Goal: Navigation & Orientation: Find specific page/section

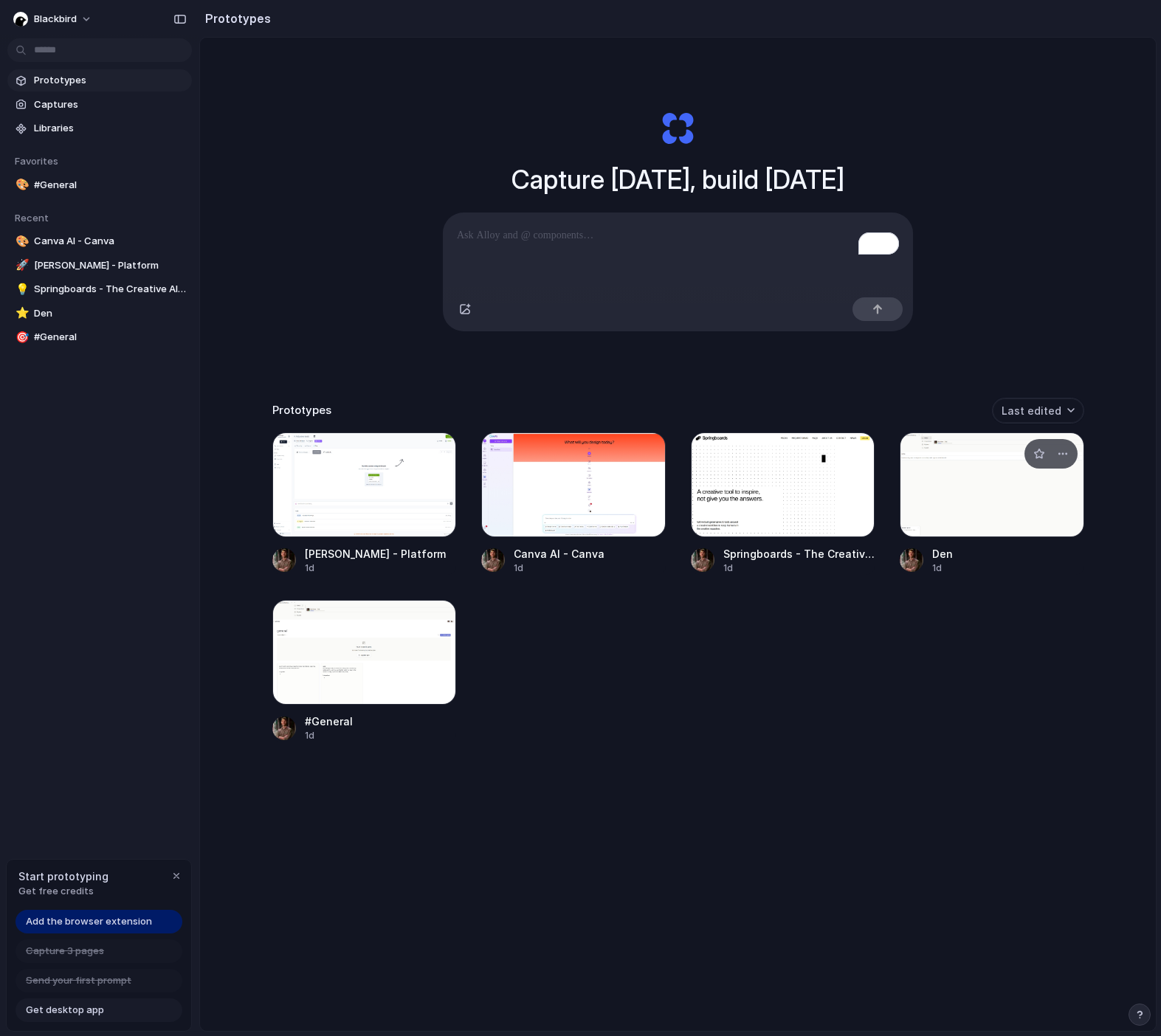
click at [943, 468] on div at bounding box center [992, 485] width 184 height 105
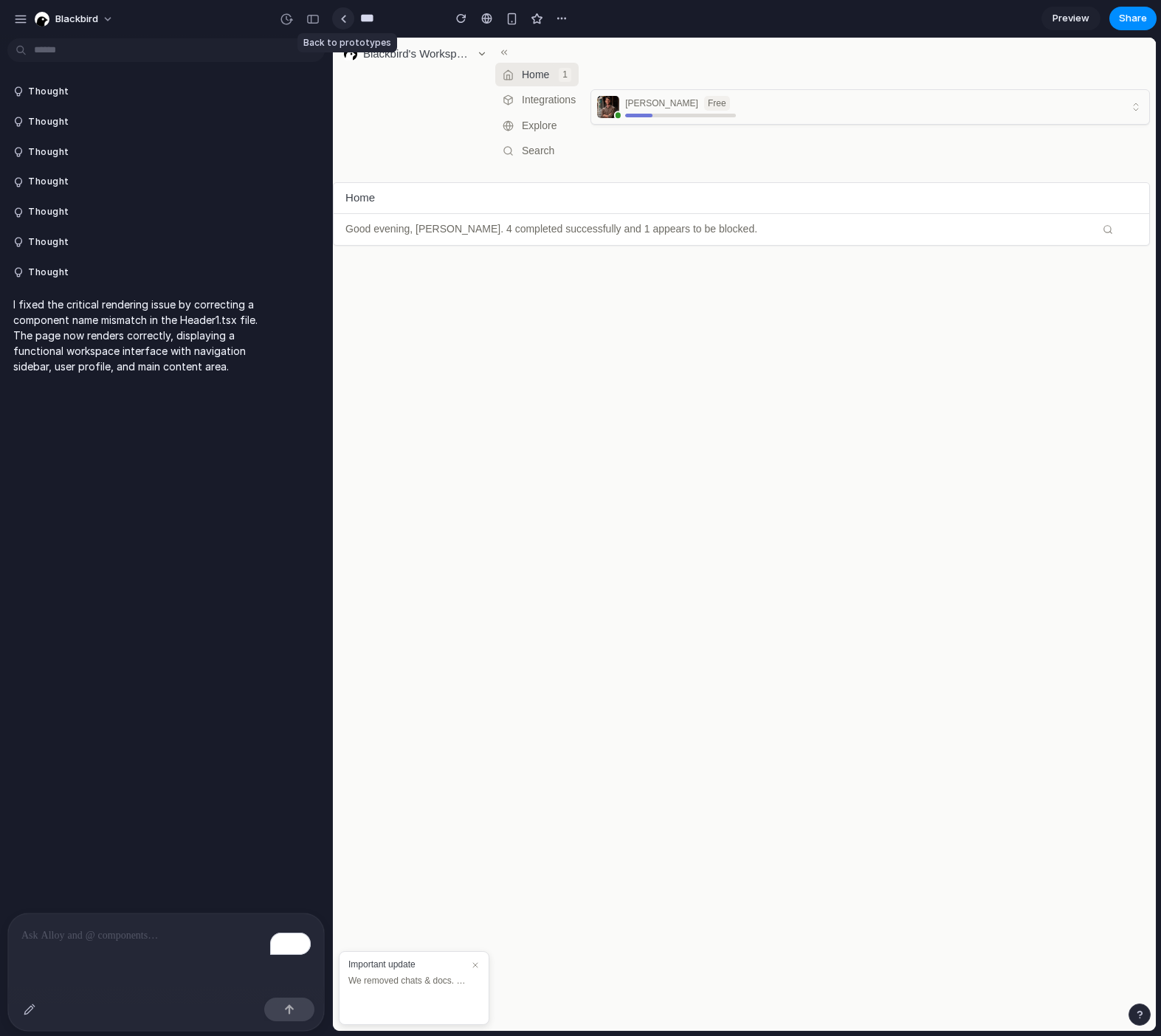
click at [348, 19] on link at bounding box center [342, 17] width 22 height 22
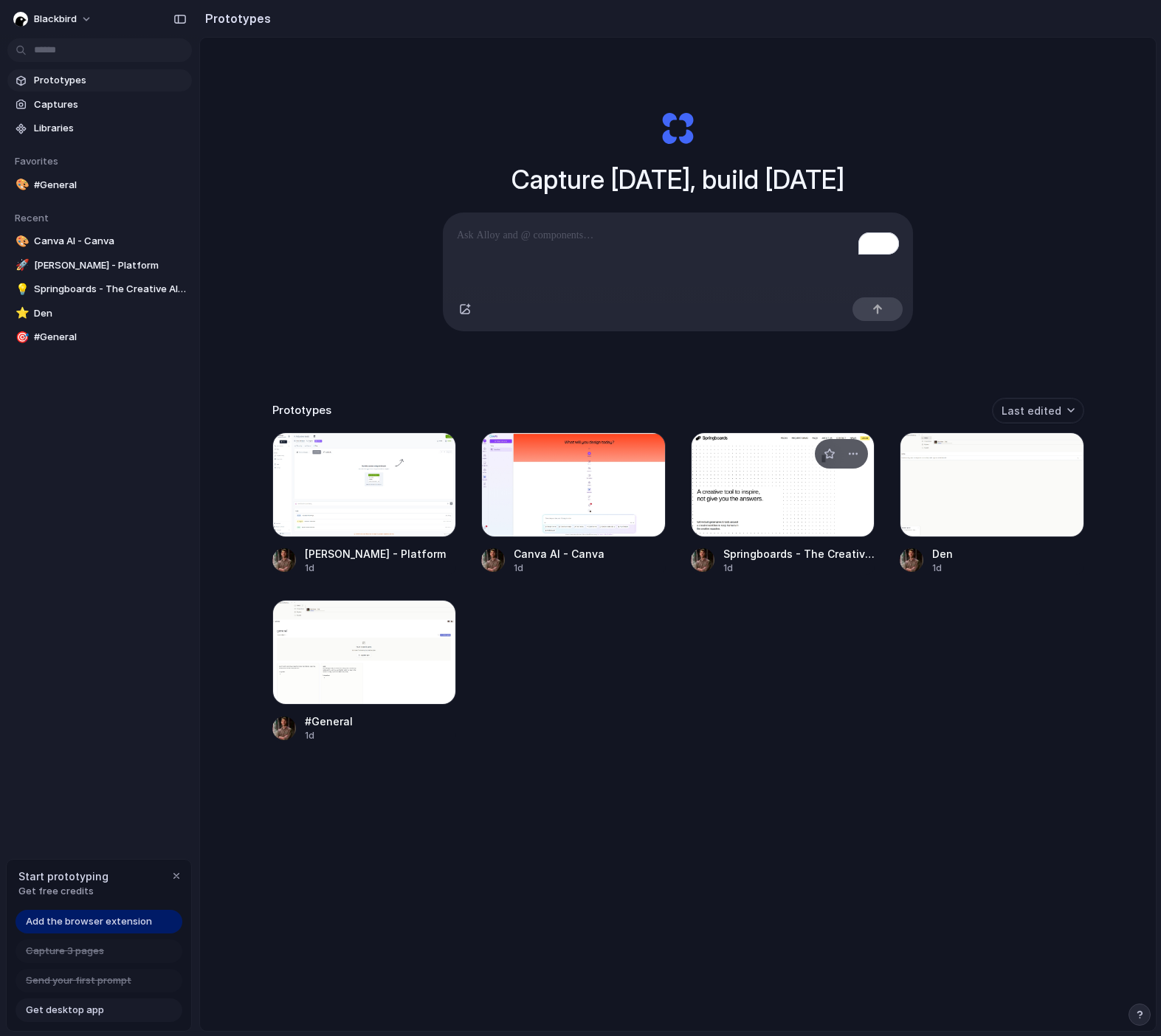
click at [820, 464] on div at bounding box center [841, 454] width 53 height 30
click at [795, 488] on div at bounding box center [783, 485] width 184 height 105
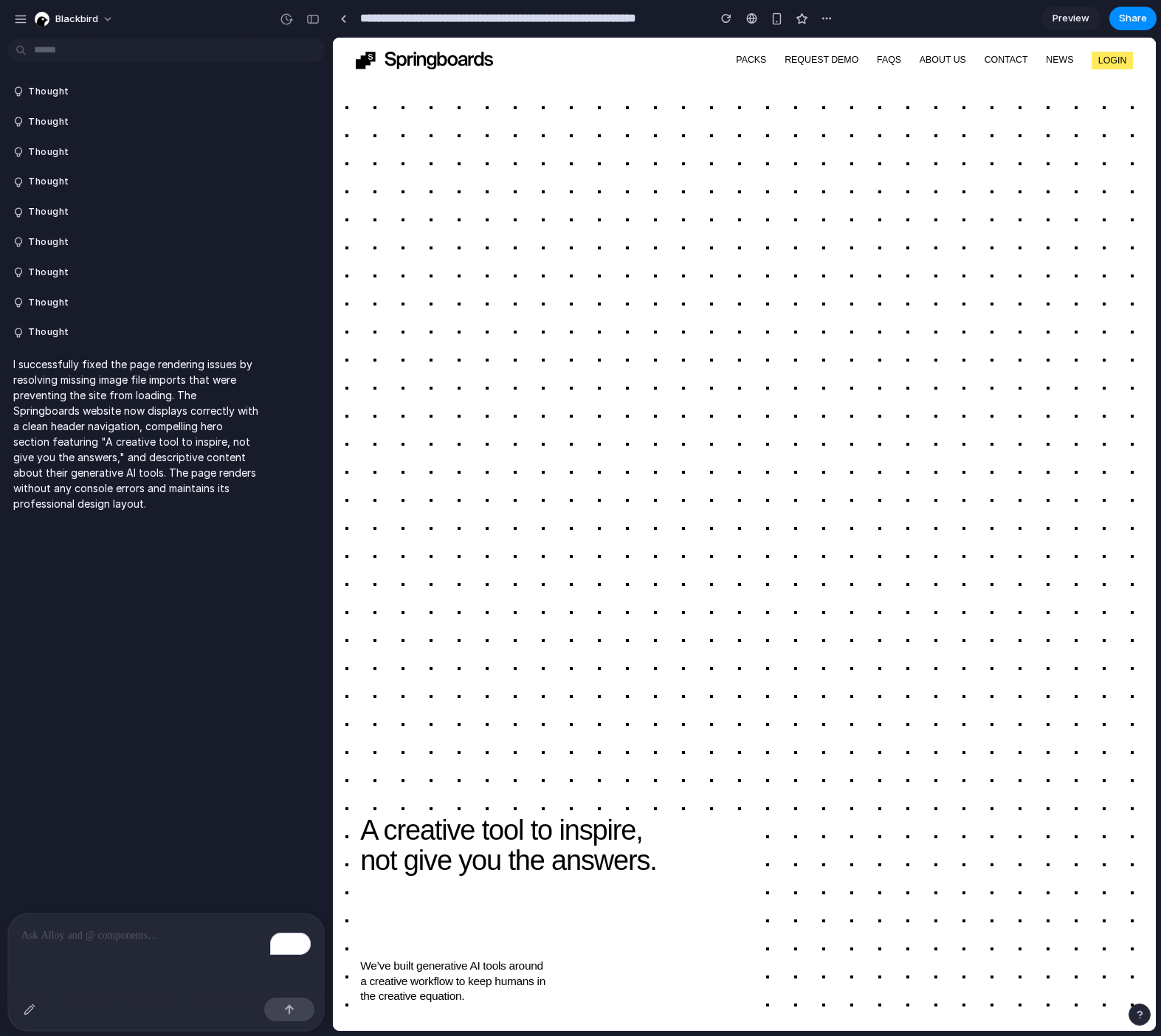
click at [700, 400] on section "A creative tool to inspire, not give you the answers. We’ve built generative AI…" at bounding box center [744, 534] width 823 height 993
drag, startPoint x: 680, startPoint y: 349, endPoint x: 580, endPoint y: 204, distance: 176.1
click at [580, 204] on section "A creative tool to inspire, not give you the answers. We’ve built generative AI…" at bounding box center [744, 534] width 823 height 993
drag, startPoint x: 580, startPoint y: 204, endPoint x: 799, endPoint y: 444, distance: 324.9
click at [799, 444] on section "A creative tool to inspire, not give you the answers. We’ve built generative AI…" at bounding box center [744, 534] width 823 height 993
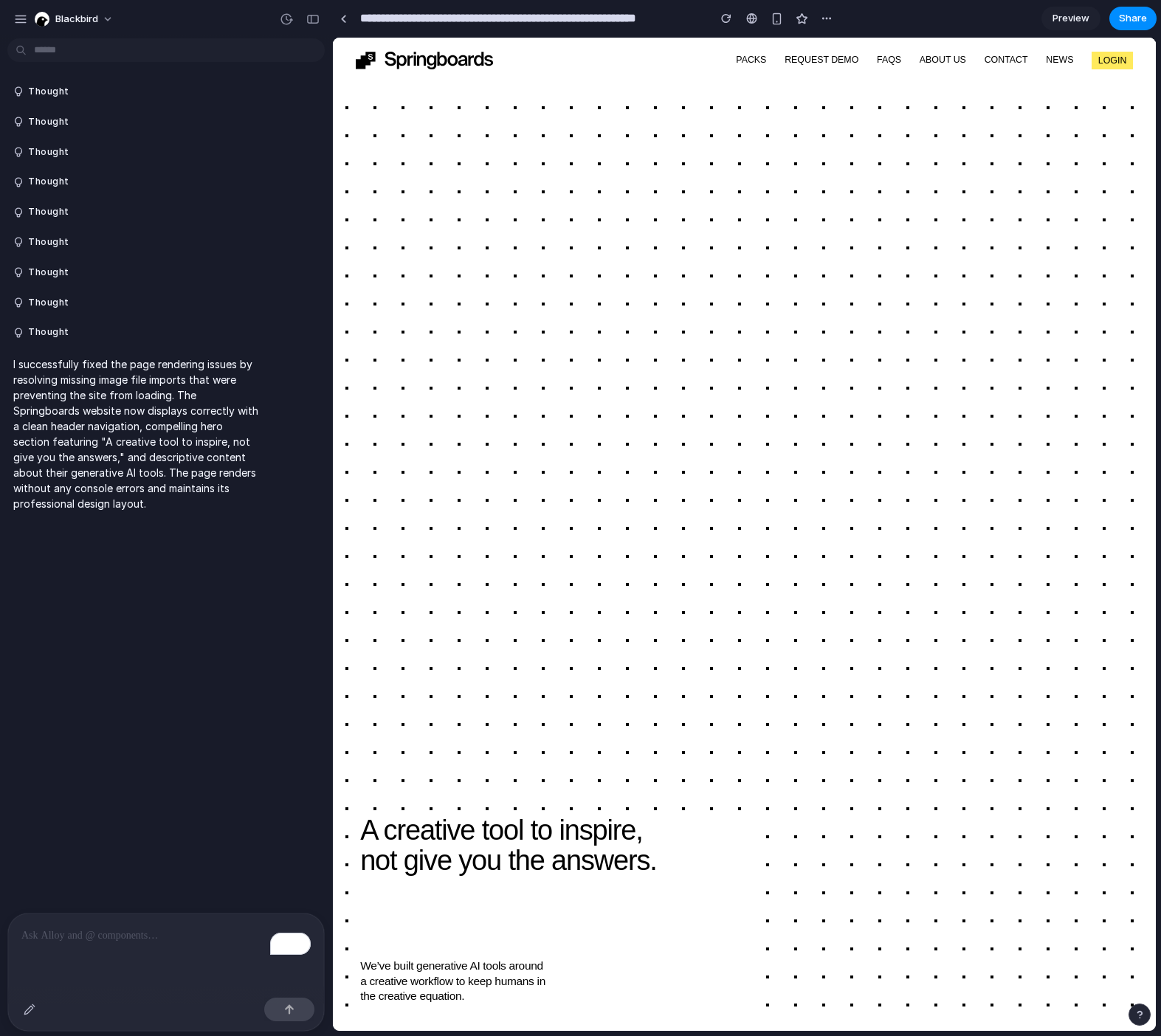
drag, startPoint x: 799, startPoint y: 444, endPoint x: 758, endPoint y: 437, distance: 41.6
click at [799, 443] on section "A creative tool to inspire, not give you the answers. We’ve built generative AI…" at bounding box center [744, 534] width 823 height 993
click at [341, 17] on div at bounding box center [344, 18] width 7 height 8
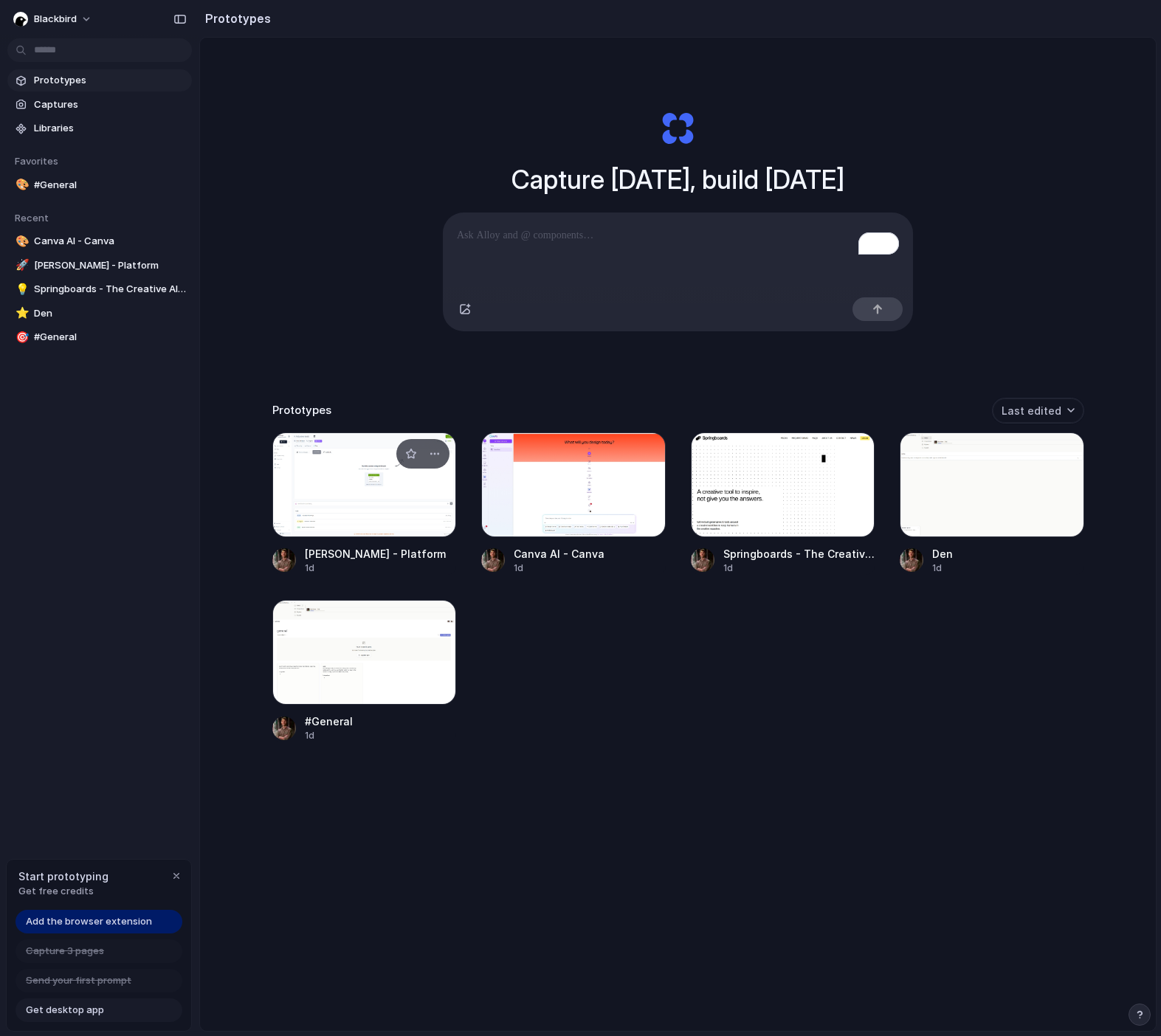
click at [375, 502] on div at bounding box center [364, 485] width 184 height 105
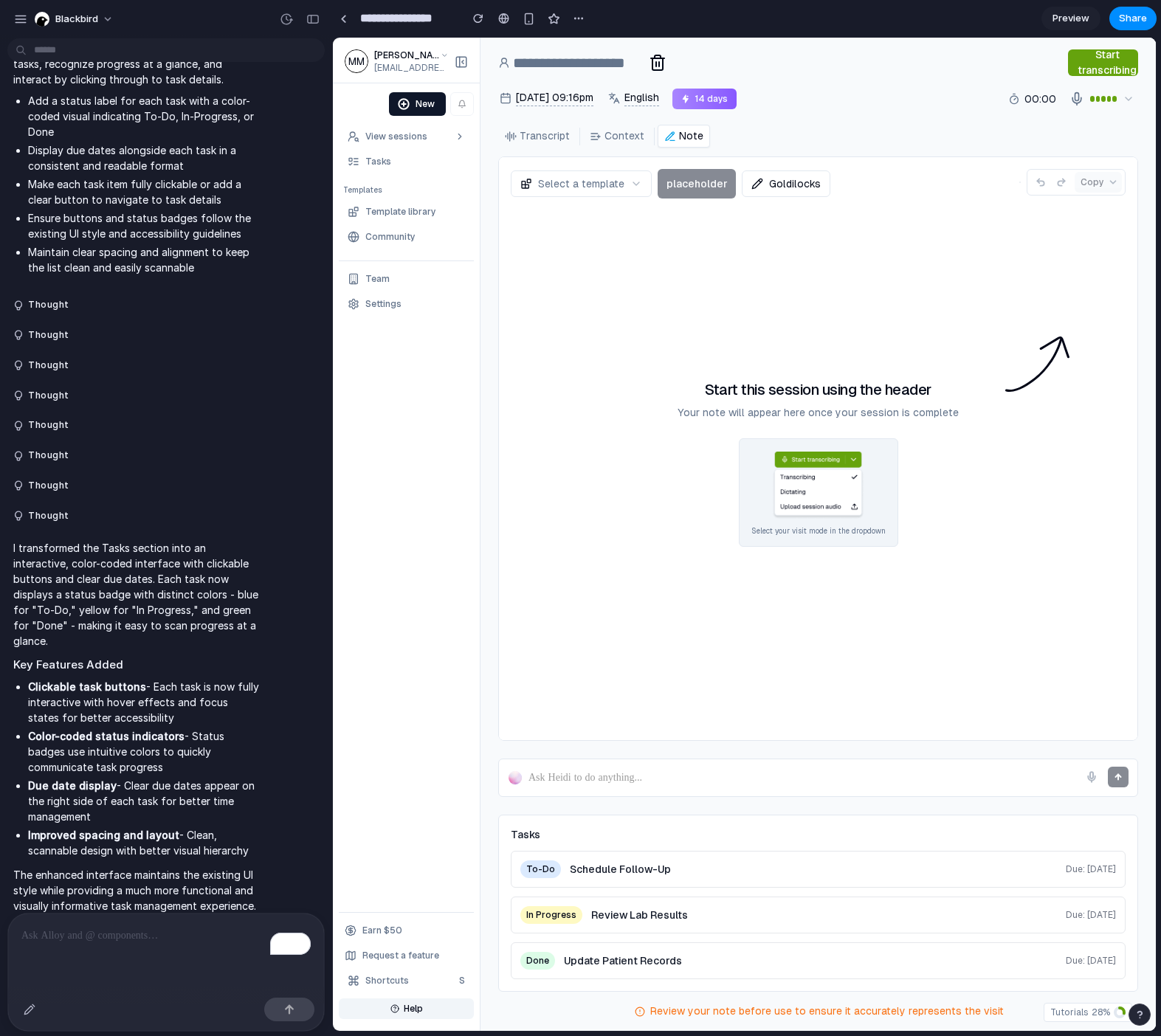
click at [594, 282] on div "Start this session using the header Your note will appear here once your sessio…" at bounding box center [819, 463] width 615 height 518
drag, startPoint x: 618, startPoint y: 313, endPoint x: 915, endPoint y: 379, distance: 304.2
click at [915, 378] on div "Start this session using the header Your note will appear here once your sessio…" at bounding box center [819, 463] width 615 height 518
click at [920, 379] on div "Start this session using the header Your note will appear here once your sessio…" at bounding box center [819, 463] width 615 height 518
drag, startPoint x: 946, startPoint y: 391, endPoint x: 630, endPoint y: 385, distance: 316.1
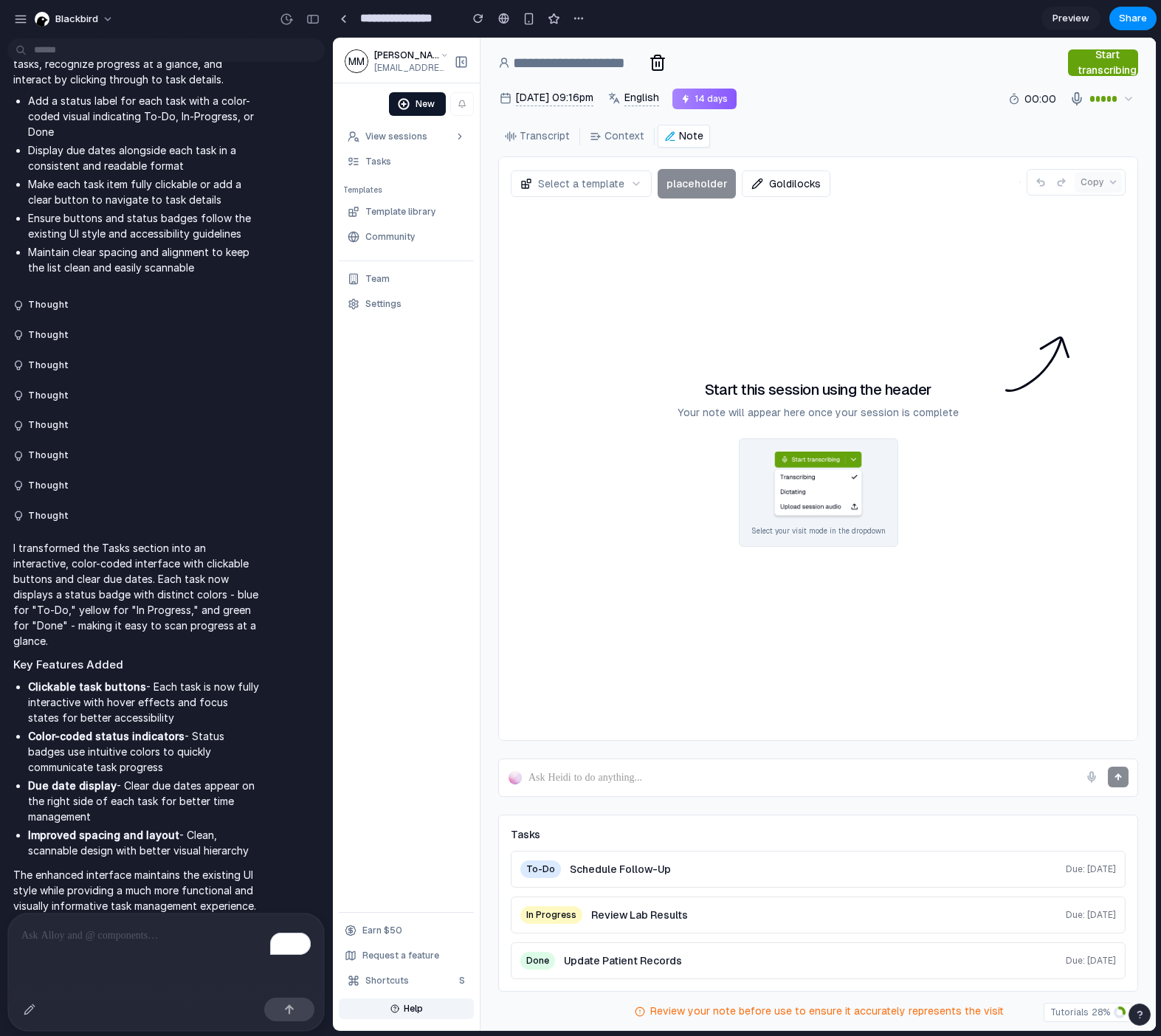
click at [630, 385] on div "Start this session using the header Your note will appear here once your sessio…" at bounding box center [819, 463] width 615 height 518
drag, startPoint x: 630, startPoint y: 385, endPoint x: 910, endPoint y: 398, distance: 280.3
click at [910, 398] on div "Start this session using the header Your note will appear here once your sessio…" at bounding box center [819, 463] width 615 height 518
drag, startPoint x: 910, startPoint y: 398, endPoint x: 938, endPoint y: 395, distance: 28.2
click at [924, 396] on h4 "Start this session using the header" at bounding box center [818, 389] width 227 height 18
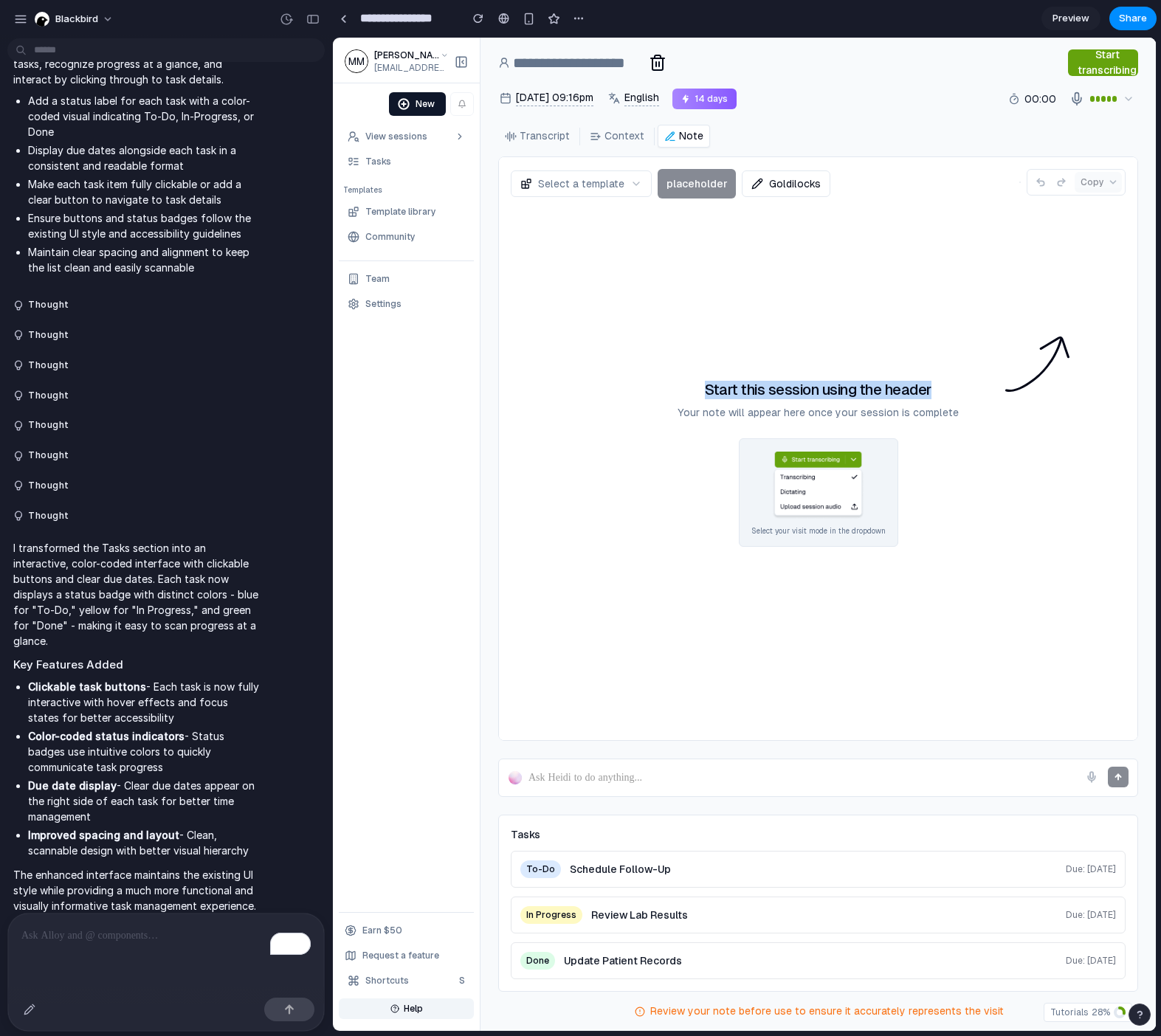
drag, startPoint x: 938, startPoint y: 395, endPoint x: 706, endPoint y: 395, distance: 232.0
click at [706, 395] on div "Start this session using the header Your note will appear here once your sessio…" at bounding box center [819, 463] width 282 height 166
click at [706, 395] on h4 "Start this session using the header" at bounding box center [818, 389] width 227 height 18
drag, startPoint x: 705, startPoint y: 394, endPoint x: 923, endPoint y: 388, distance: 218.1
click at [922, 388] on h4 "Start this session using the header" at bounding box center [818, 389] width 227 height 18
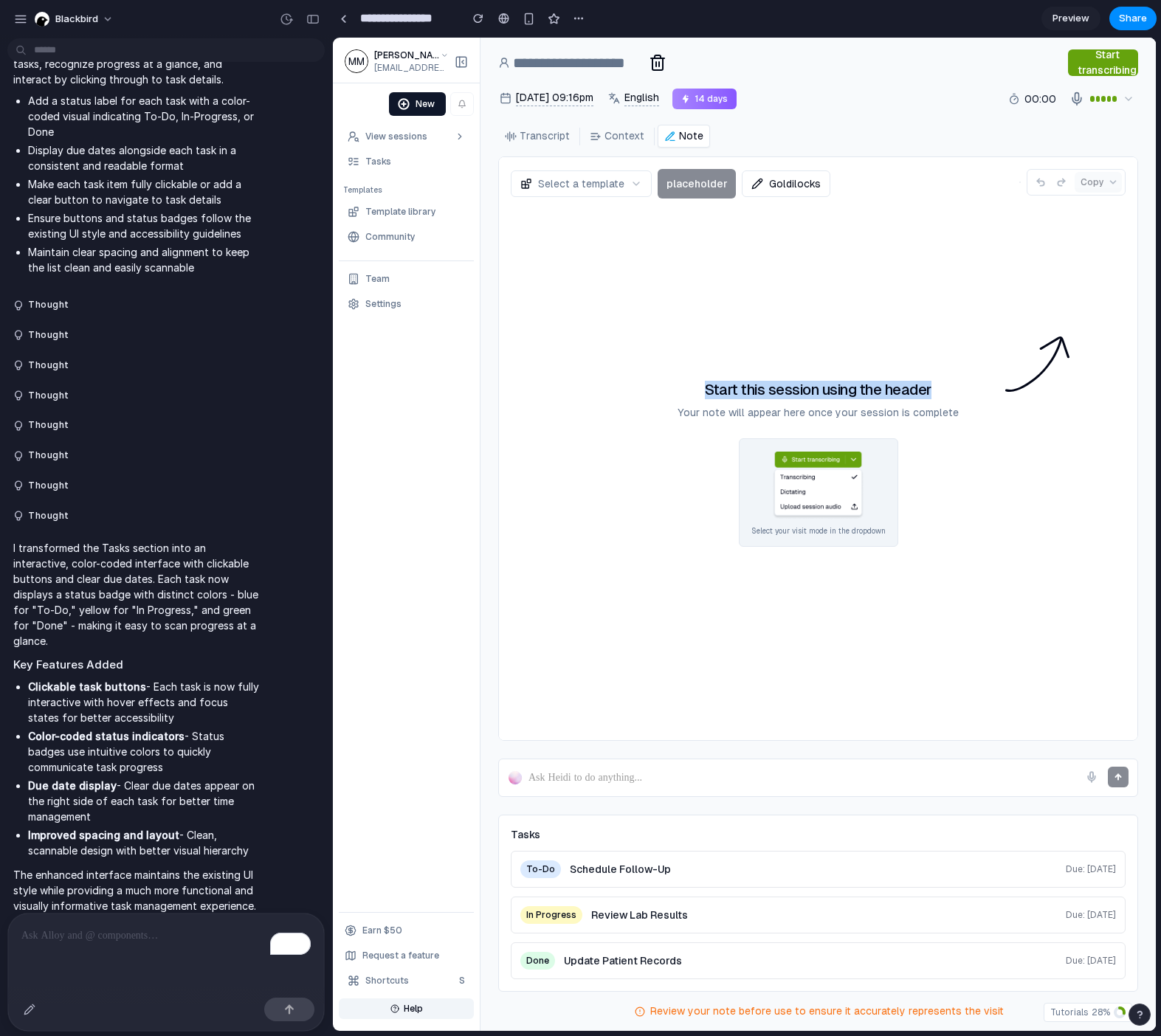
click at [923, 388] on h4 "Start this session using the header" at bounding box center [818, 389] width 227 height 18
click at [850, 384] on h4 "Start this session using the header" at bounding box center [818, 389] width 227 height 18
drag, startPoint x: 850, startPoint y: 384, endPoint x: 840, endPoint y: 385, distance: 10.0
click at [849, 385] on h4 "Start this session using the header" at bounding box center [818, 389] width 227 height 18
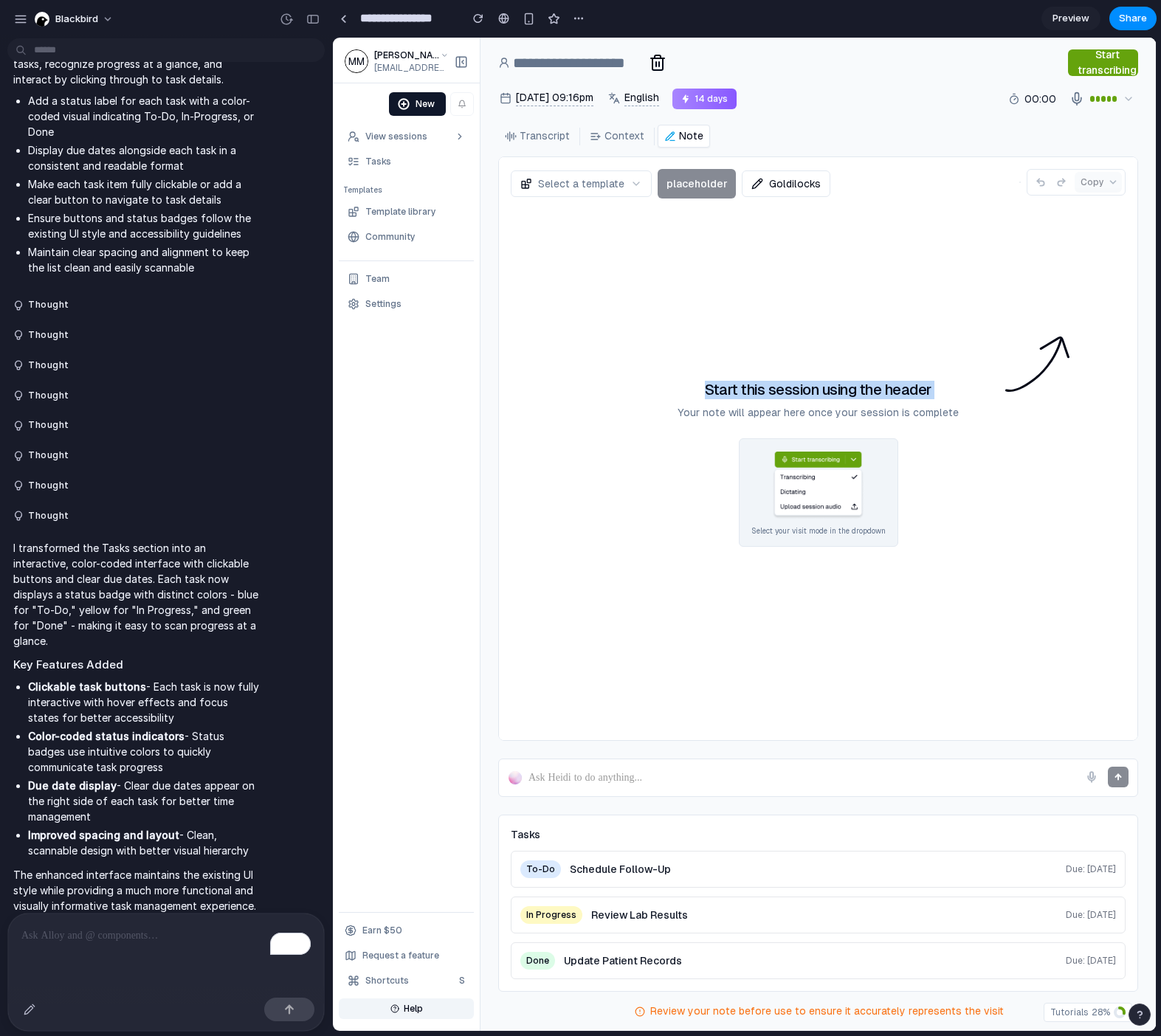
click at [838, 385] on h4 "Start this session using the header" at bounding box center [818, 389] width 227 height 18
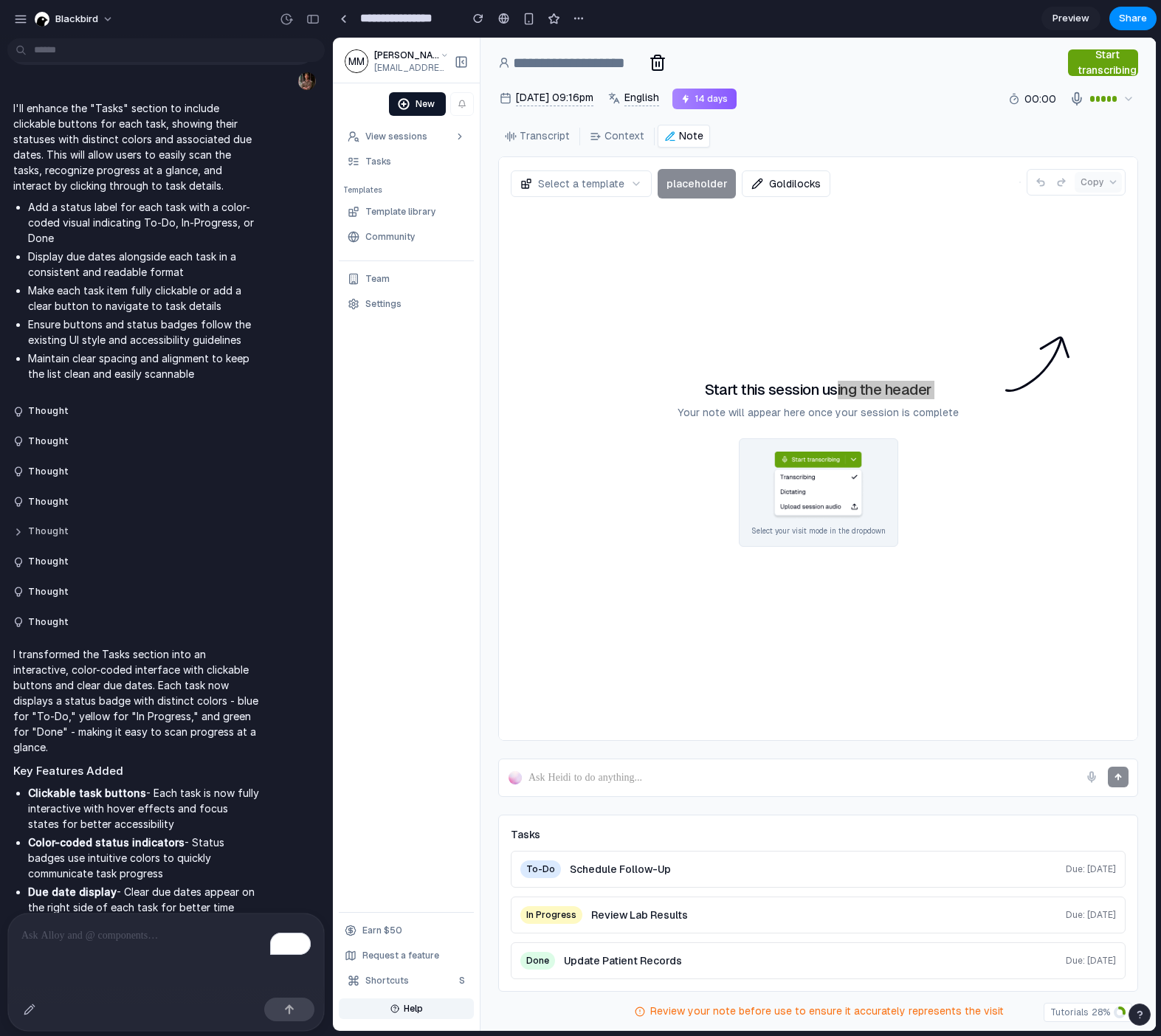
scroll to position [2222, 0]
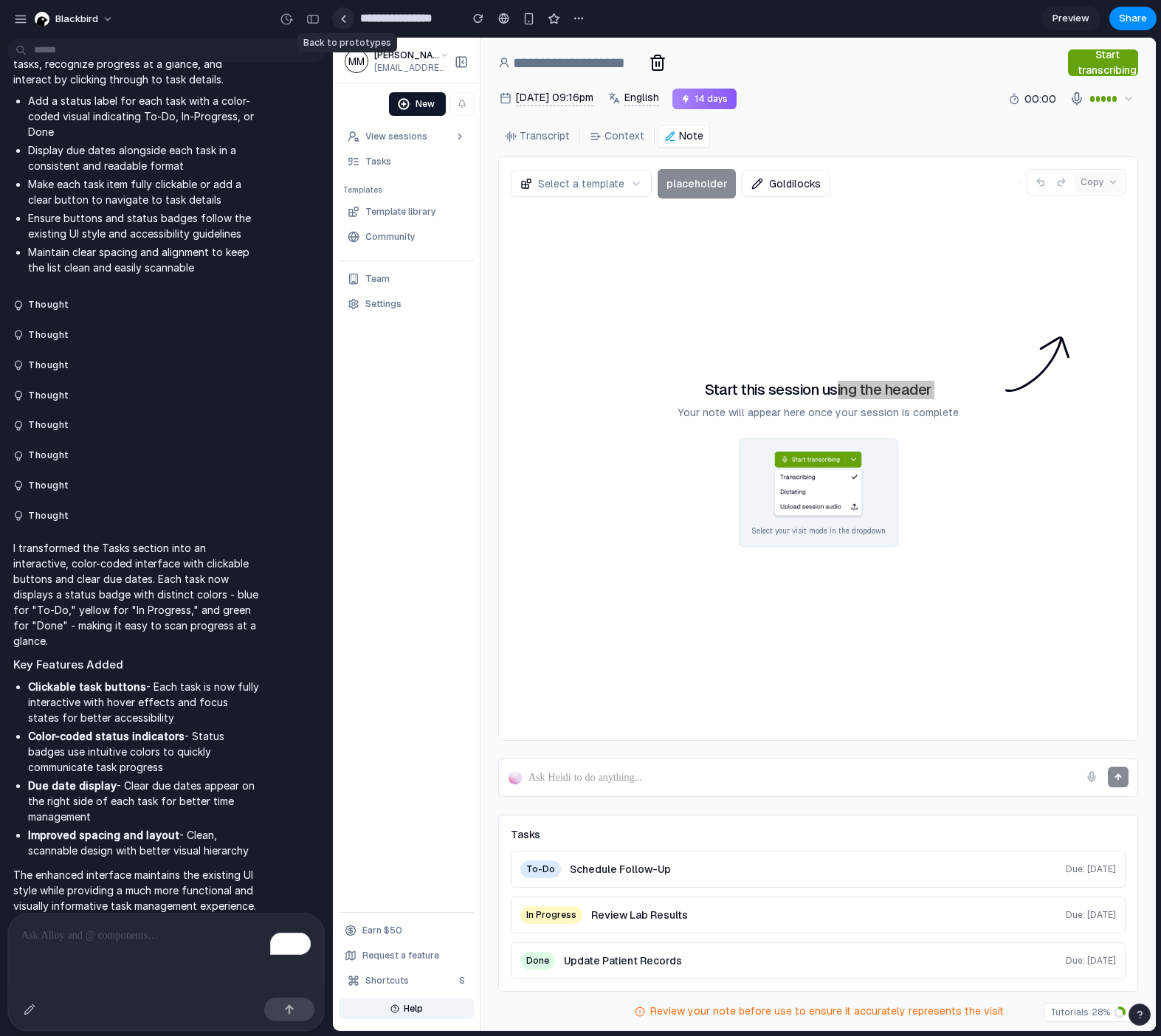
click at [341, 17] on div at bounding box center [344, 18] width 7 height 8
